Goal: Transaction & Acquisition: Purchase product/service

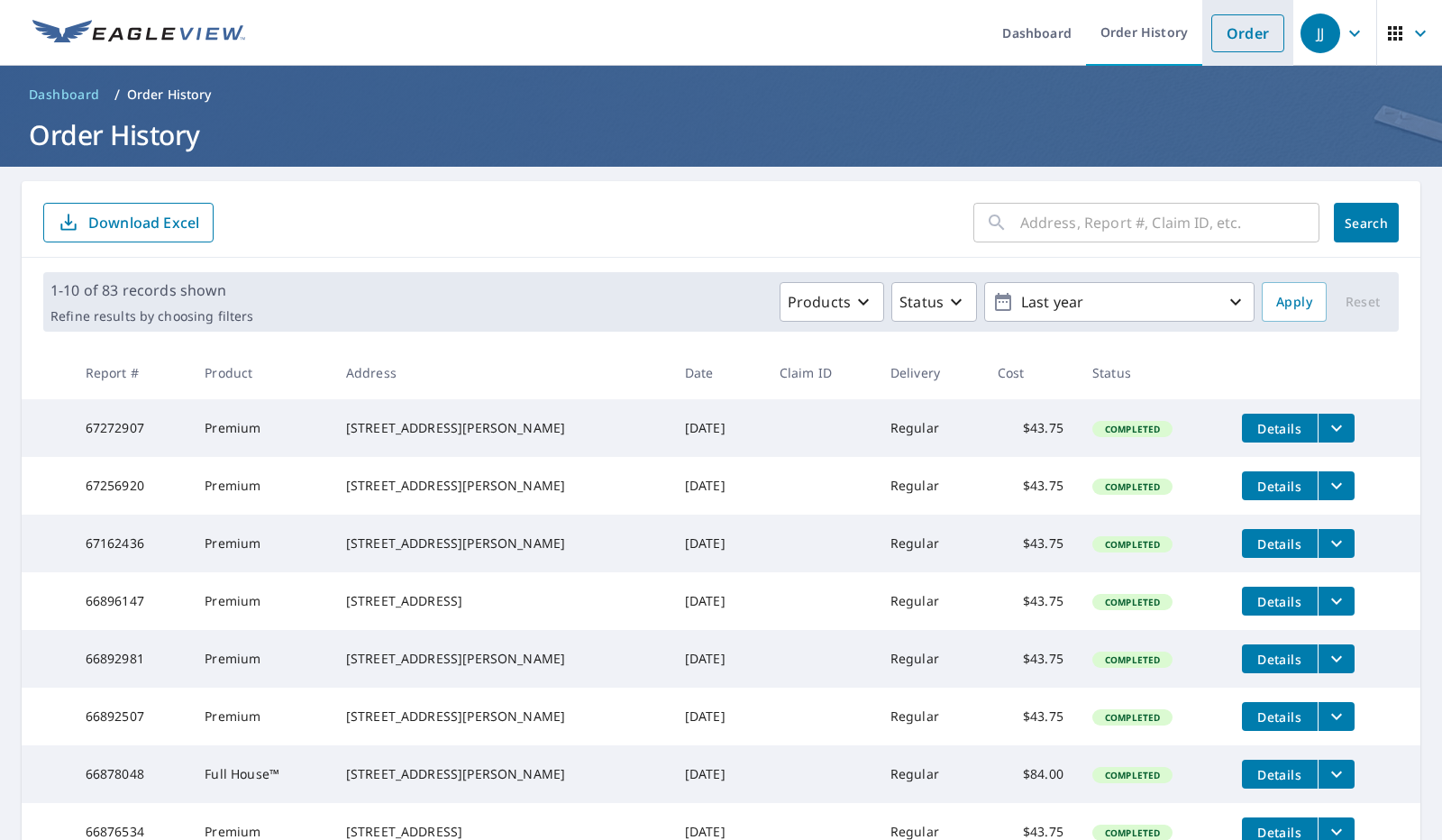
click at [1253, 23] on link "Order" at bounding box center [1248, 33] width 73 height 38
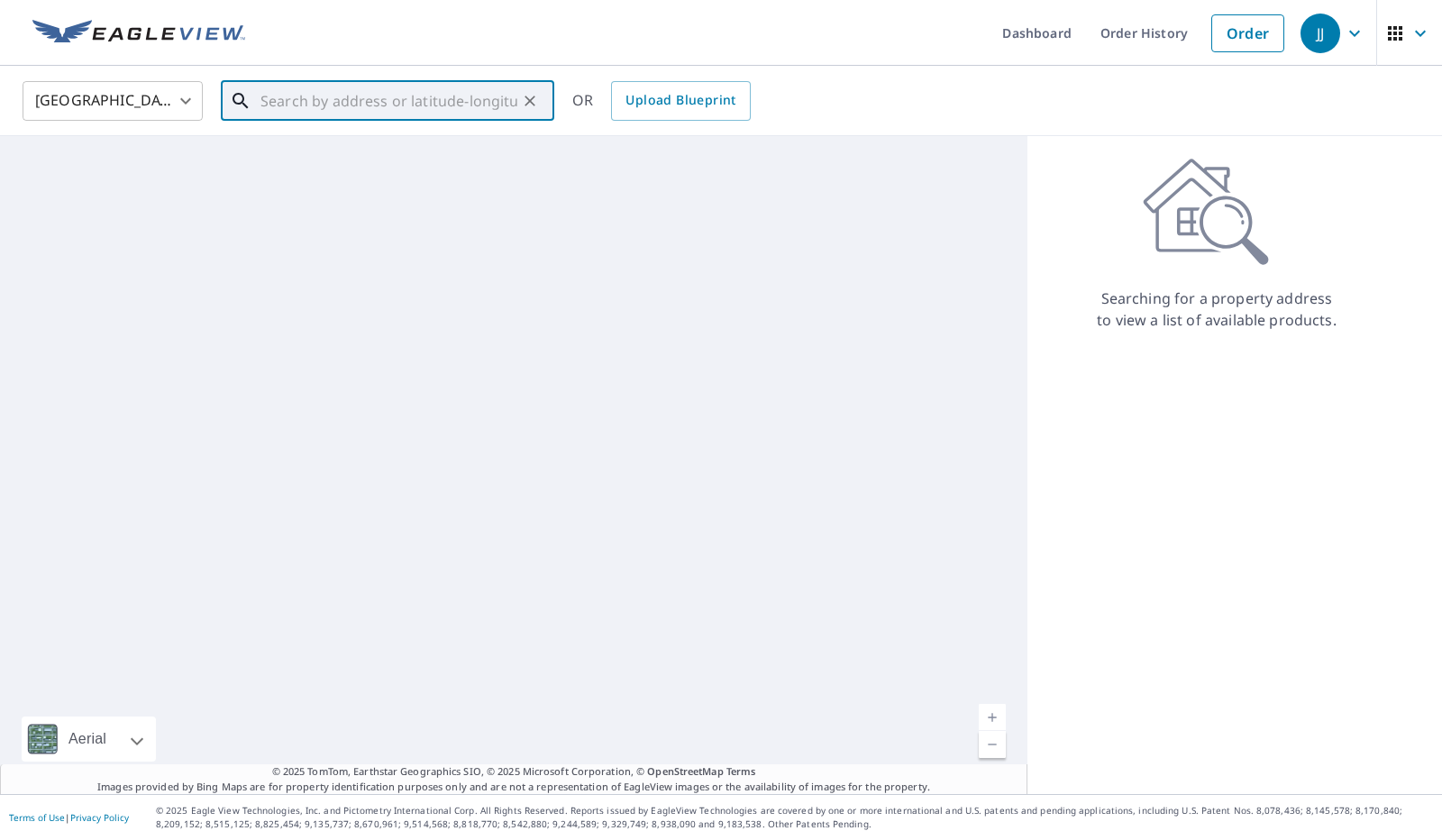
click at [355, 109] on input "text" at bounding box center [388, 100] width 256 height 51
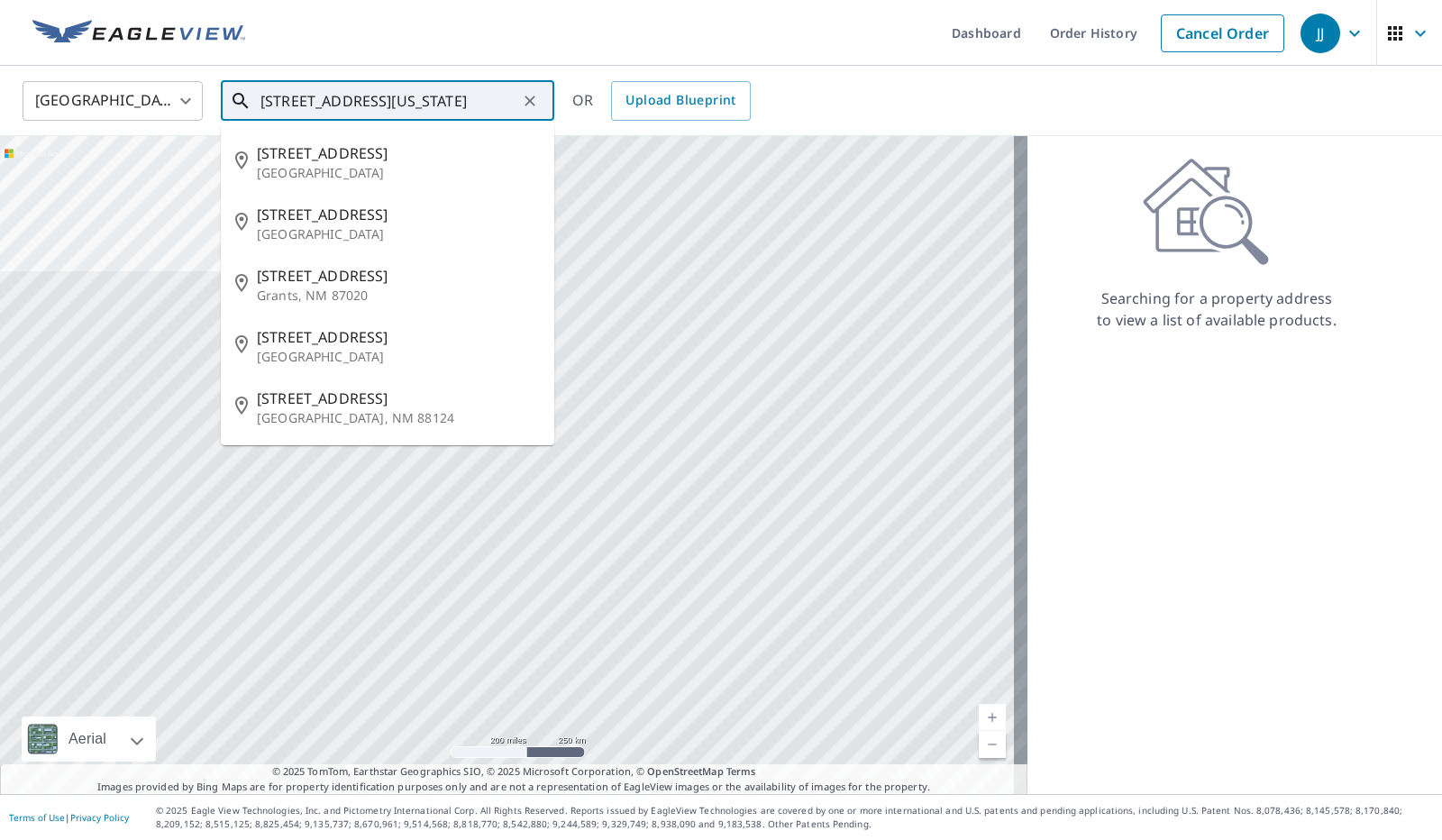
scroll to position [0, 16]
type input "[STREET_ADDRESS][US_STATE]"
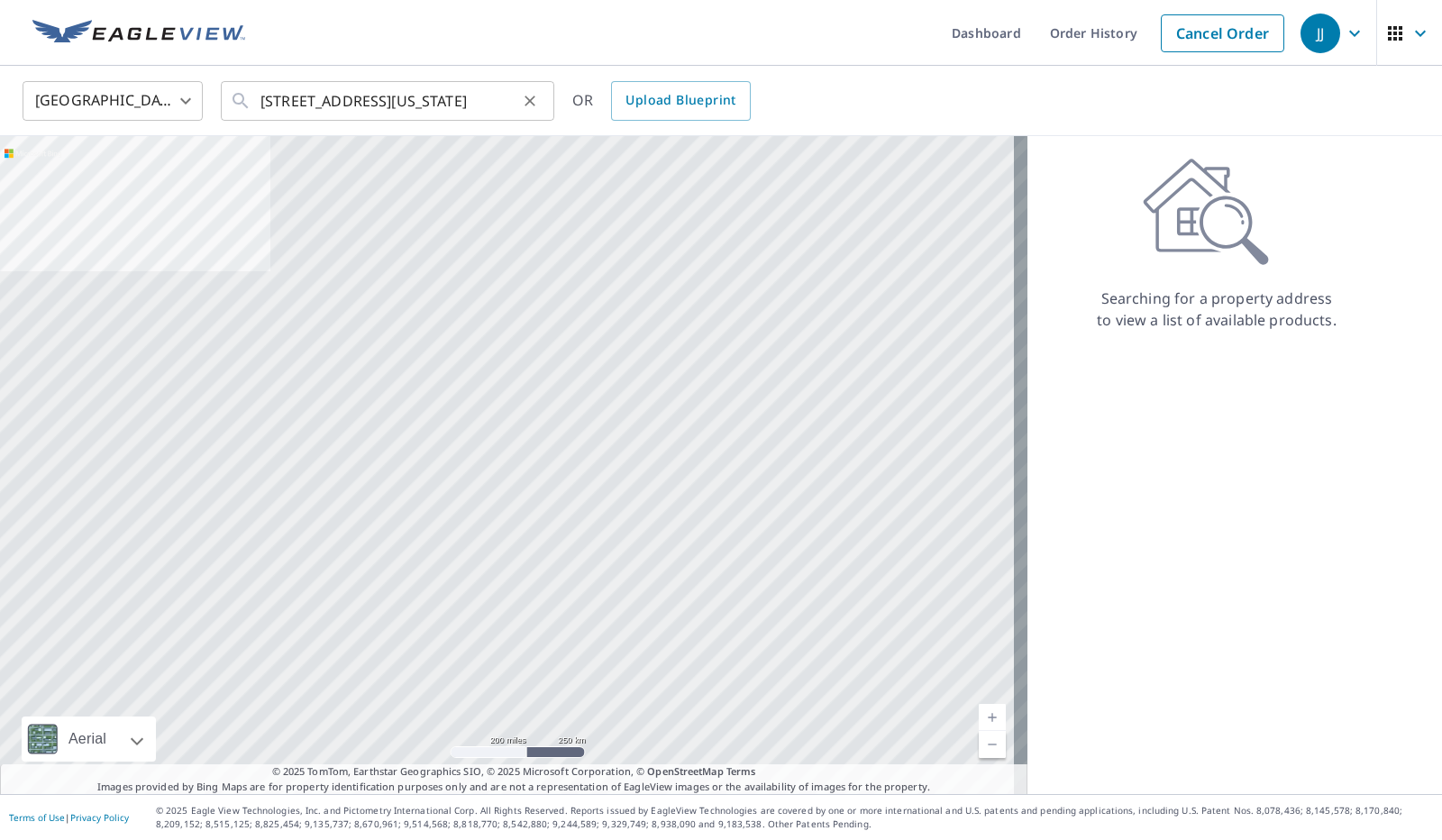
scroll to position [0, 0]
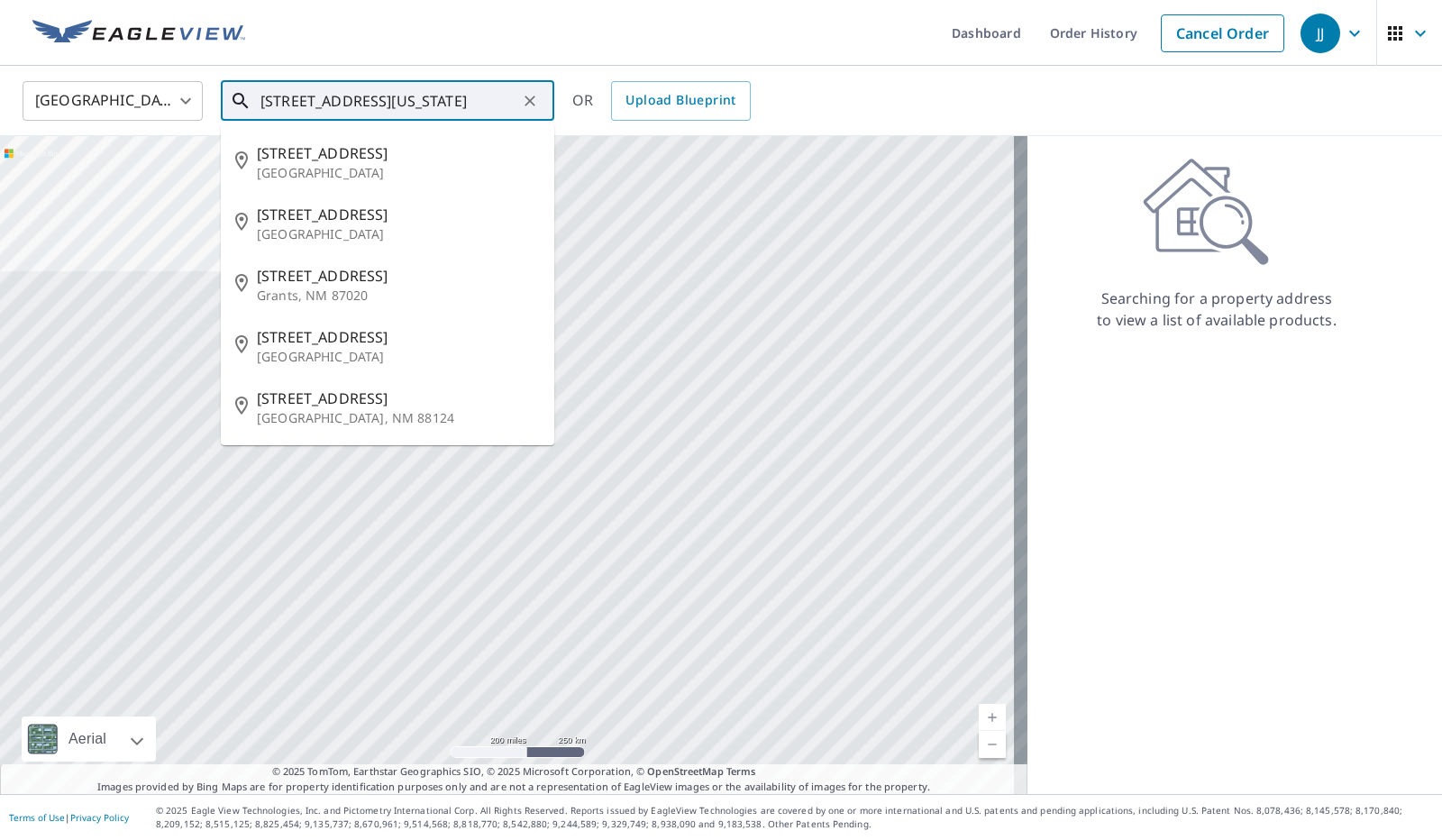
click at [453, 88] on input "[STREET_ADDRESS][US_STATE]" at bounding box center [388, 100] width 256 height 51
click at [488, 15] on ul "Dashboard Order History Cancel Order" at bounding box center [775, 33] width 1037 height 66
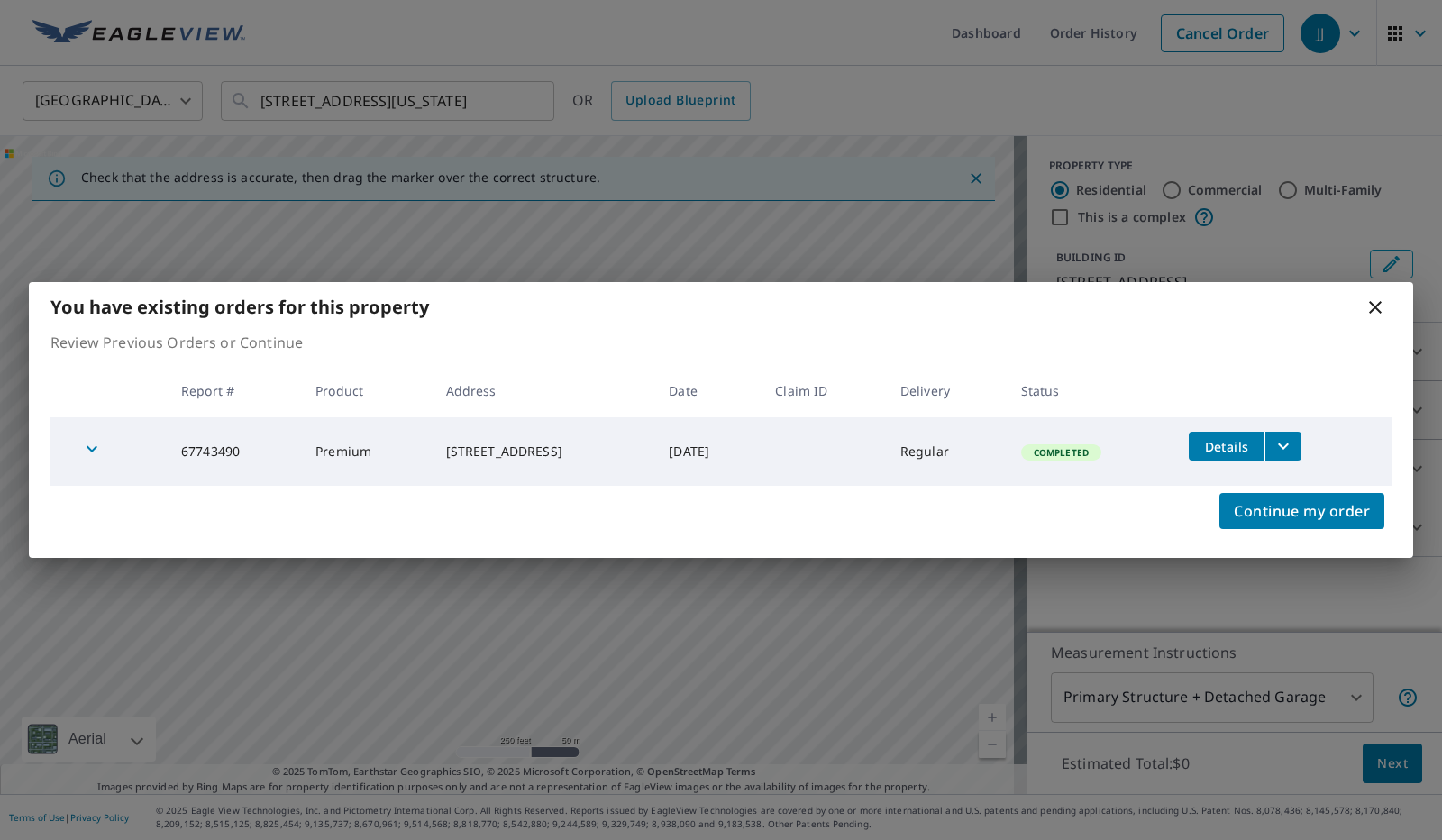
click at [1289, 450] on icon "filesDropdownBtn-67743490" at bounding box center [1283, 446] width 22 height 22
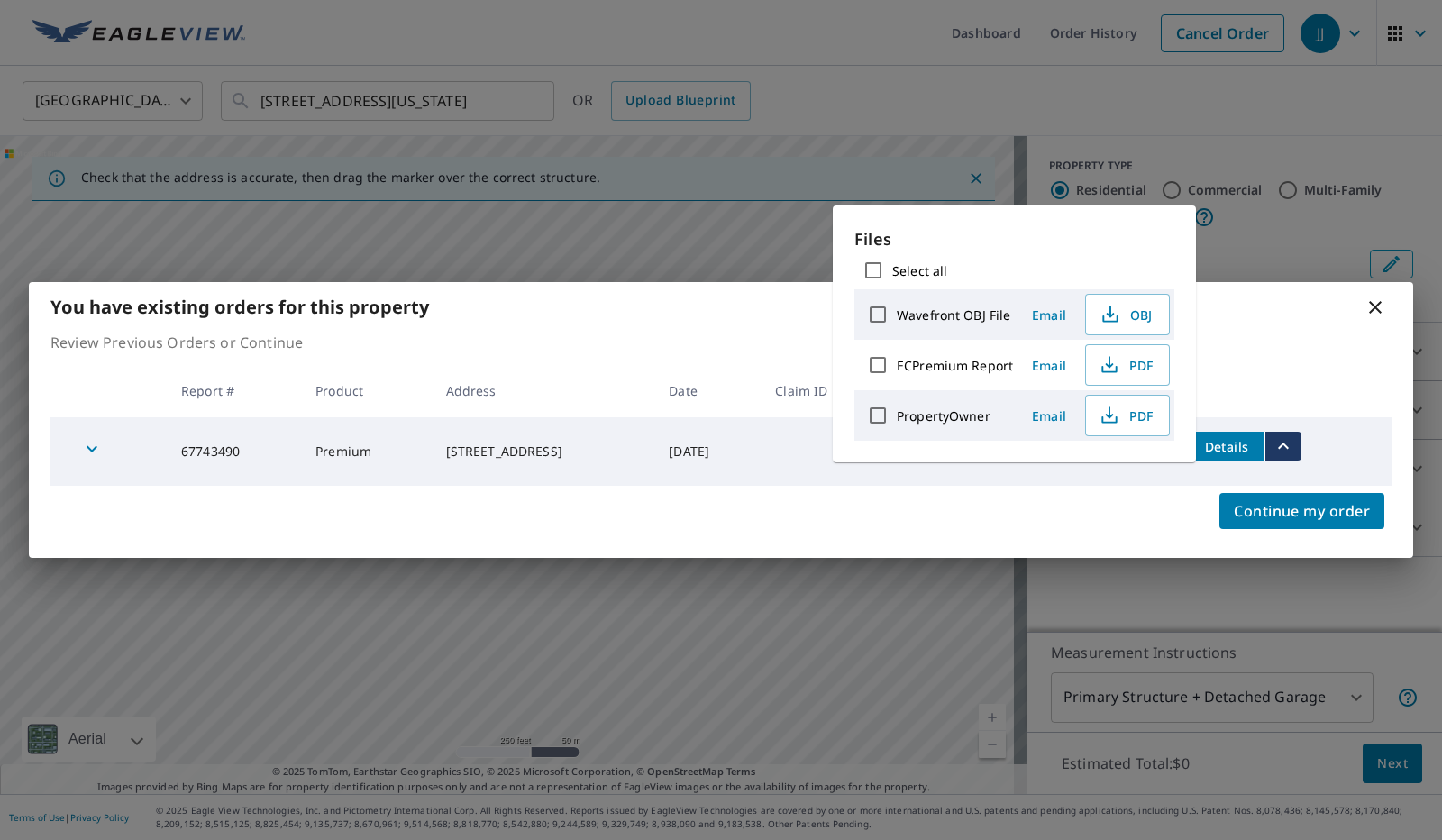
click at [1347, 326] on div "You have existing orders for this property" at bounding box center [721, 307] width 1385 height 50
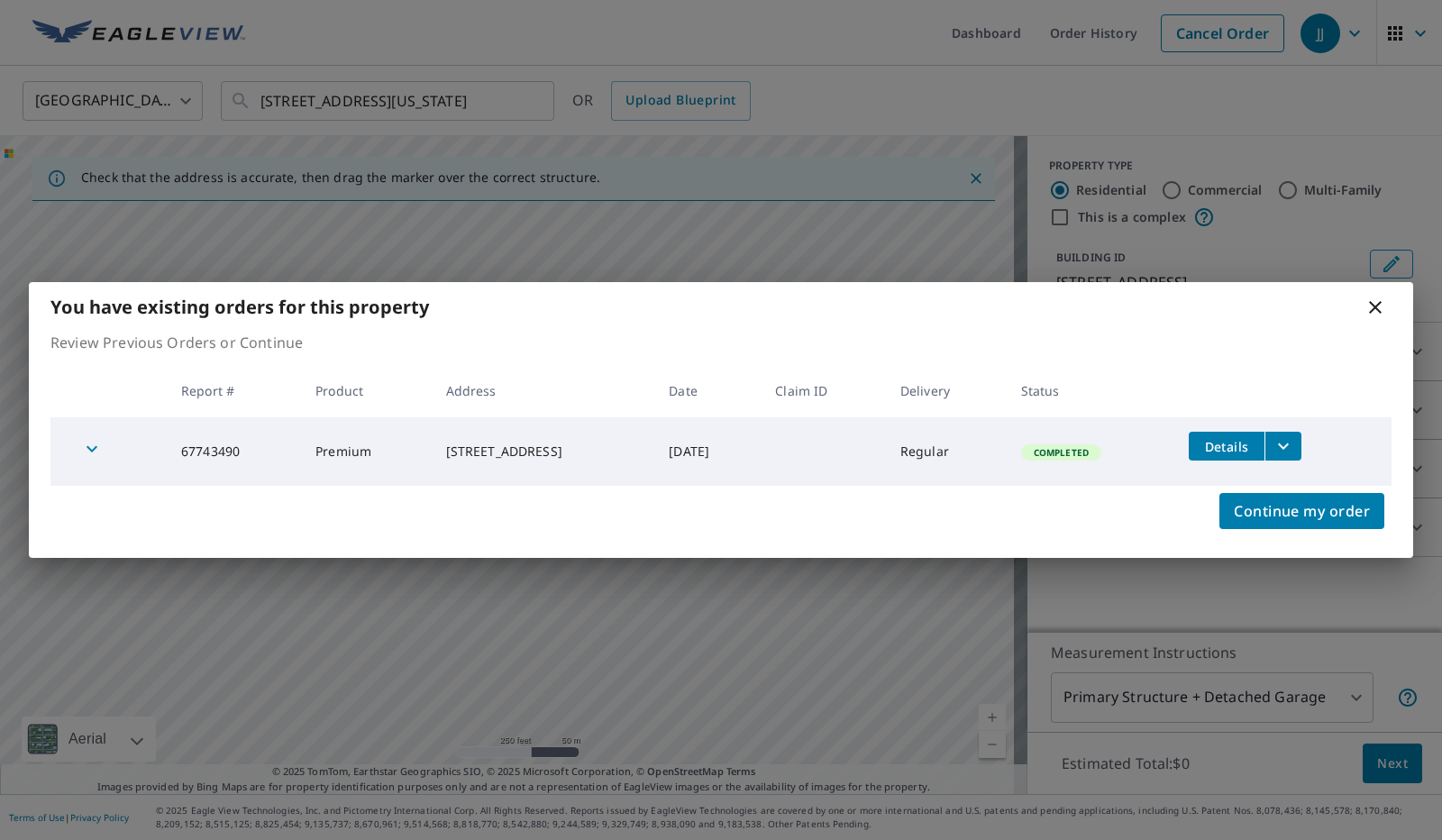
click at [1390, 298] on div "You have existing orders for this property" at bounding box center [721, 307] width 1385 height 50
click at [1373, 301] on icon at bounding box center [1375, 307] width 22 height 22
